Goal: Information Seeking & Learning: Learn about a topic

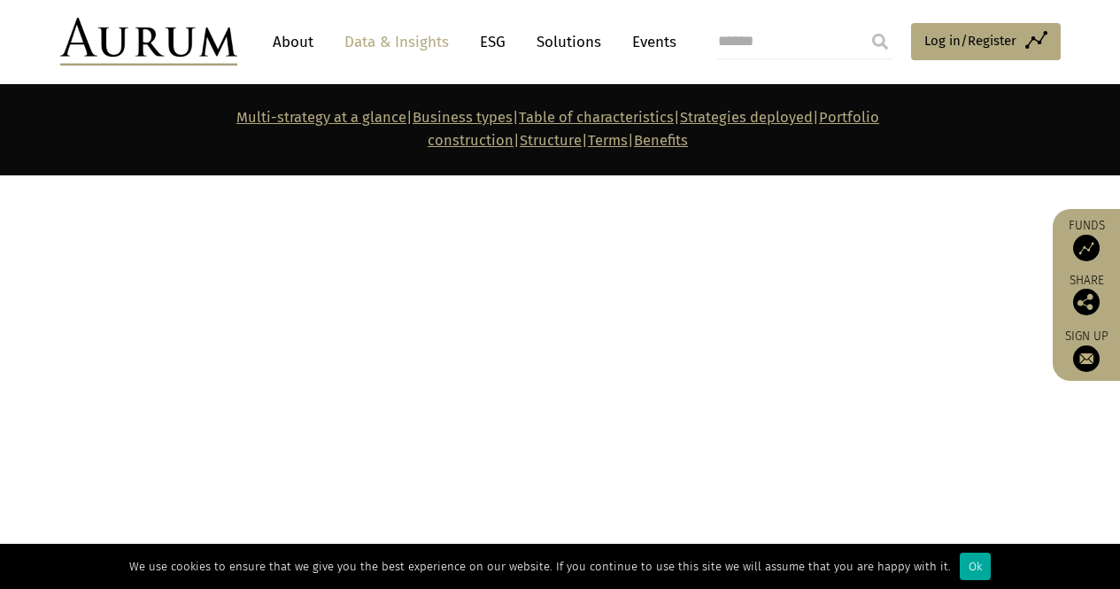
scroll to position [1530, 0]
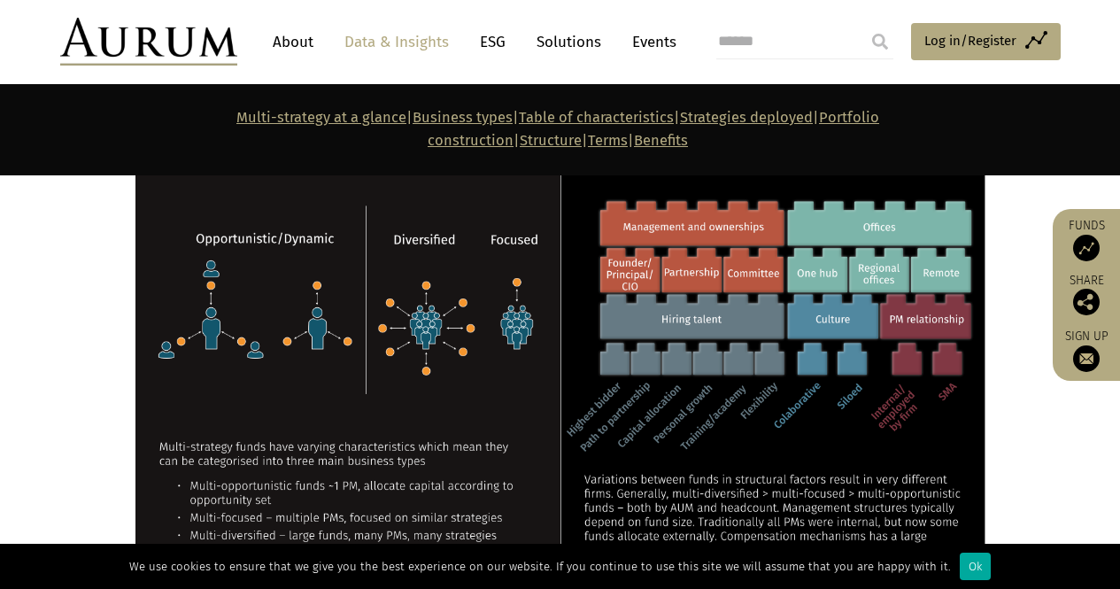
click at [881, 469] on img at bounding box center [772, 353] width 425 height 428
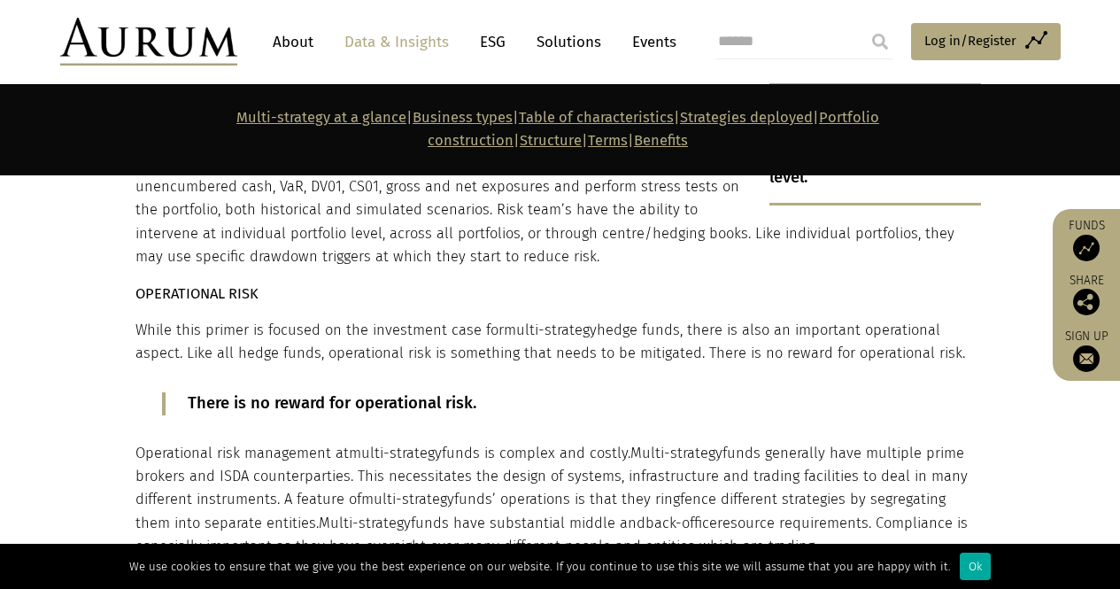
scroll to position [7099, 0]
click at [411, 38] on link "Data & Insights" at bounding box center [397, 42] width 122 height 33
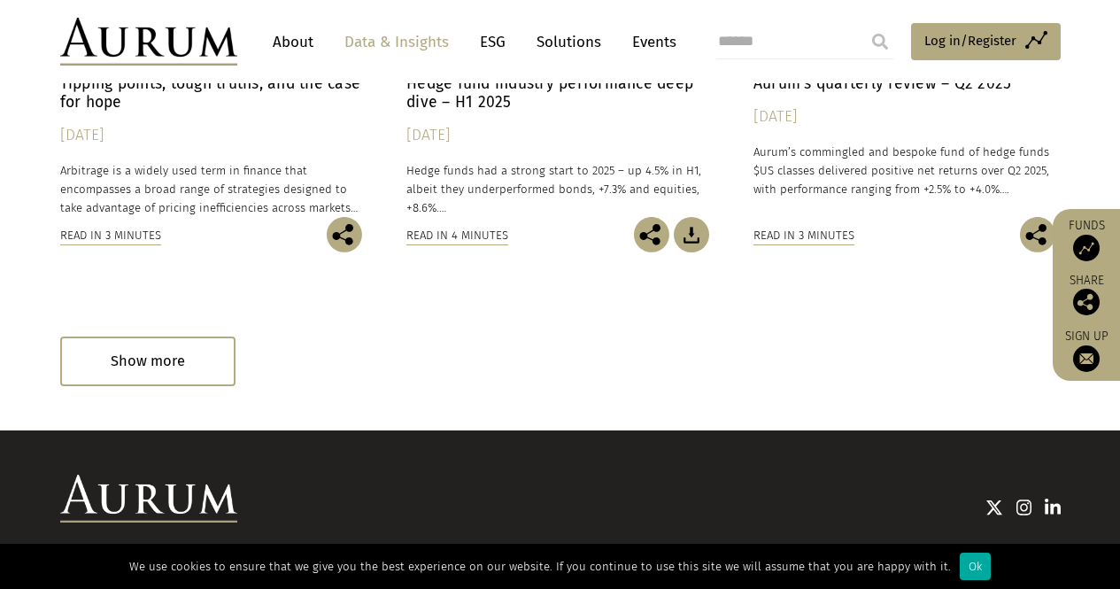
scroll to position [1197, 0]
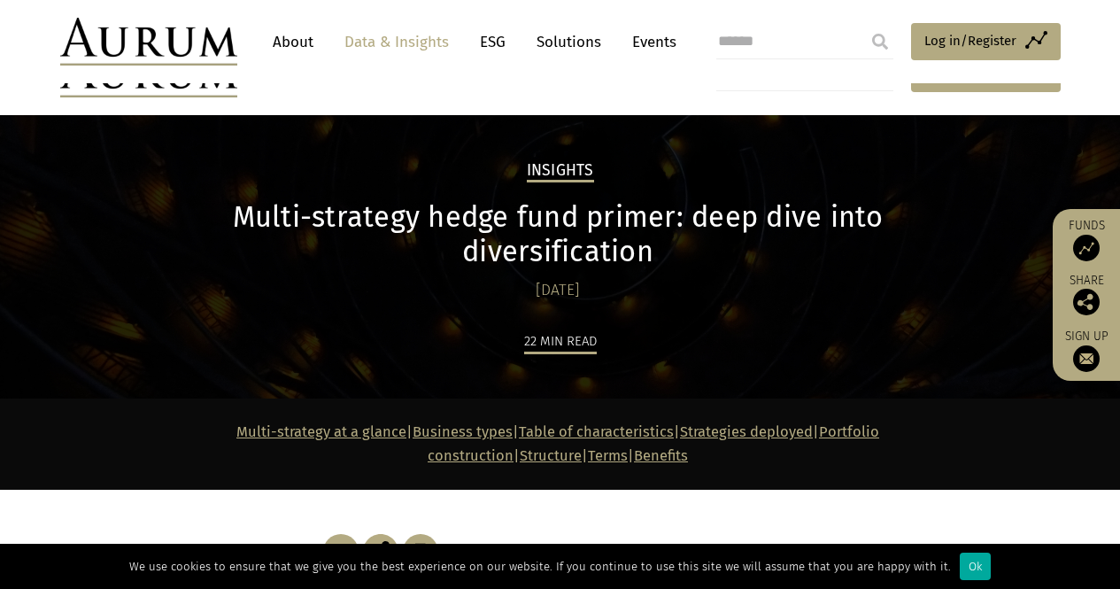
scroll to position [7099, 0]
